Goal: Transaction & Acquisition: Purchase product/service

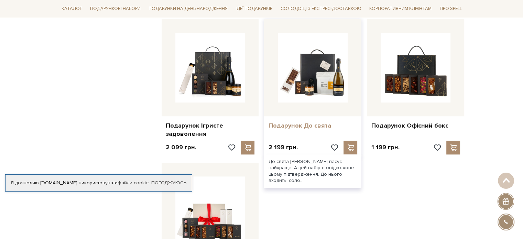
click at [295, 125] on link "Подарунок До свята" at bounding box center [312, 126] width 89 height 8
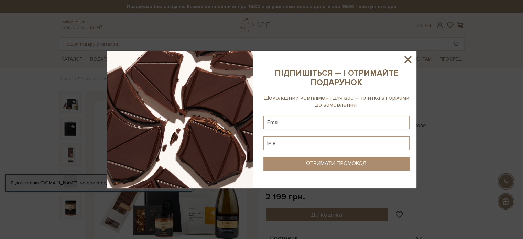
click at [405, 55] on icon at bounding box center [408, 60] width 12 height 12
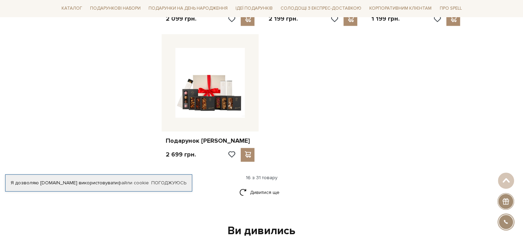
scroll to position [825, 0]
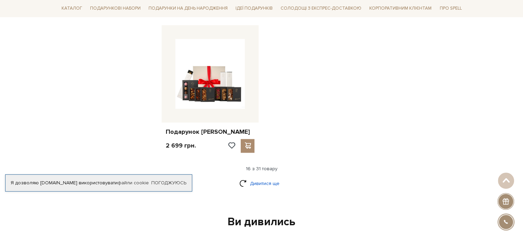
click at [248, 178] on link "Дивитися ще" at bounding box center [261, 183] width 45 height 12
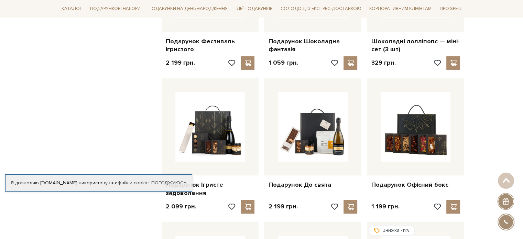
scroll to position [653, 0]
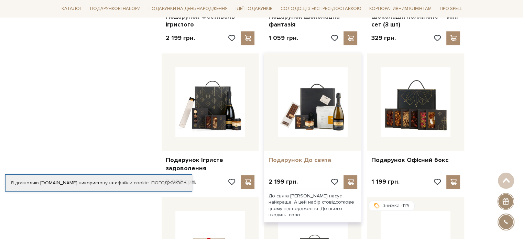
click at [303, 160] on link "Подарунок До свята" at bounding box center [312, 160] width 89 height 8
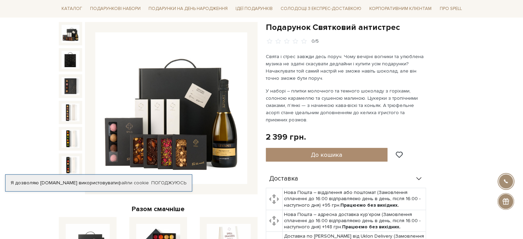
scroll to position [34, 0]
